Goal: Complete application form

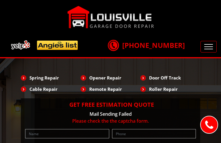
type input "XrFqlUFv"
type input "7393905030"
type input "[EMAIL_ADDRESS][DOMAIN_NAME]"
type input "SGmosCksRNulbfS"
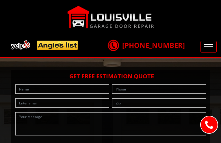
type input "NYvWVYvtsv"
type input "9307714315"
type input "[EMAIL_ADDRESS][DOMAIN_NAME]"
type input "olPtQxoC"
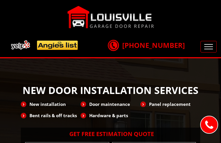
type input "qTVjWYbKqO"
type input "6962859195"
type input "[EMAIL_ADDRESS][DOMAIN_NAME]"
type input "MXBcFVHOYdJih"
